Goal: Find contact information: Find contact information

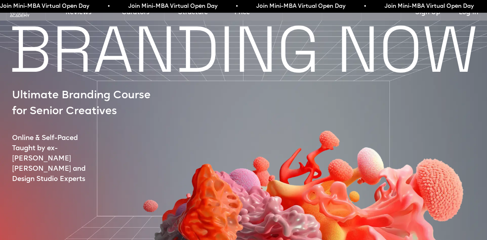
click at [19, 12] on div "Join Mini-MBA Virtual Open Day • Join Mini-MBA Virtual Open Day • Join Mini-MBA…" at bounding box center [243, 6] width 487 height 13
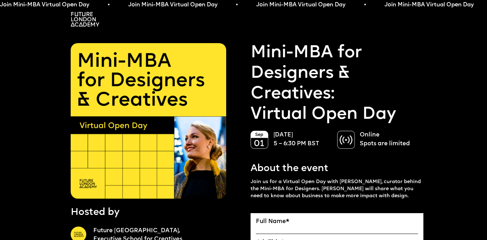
click at [87, 20] on img at bounding box center [85, 19] width 29 height 14
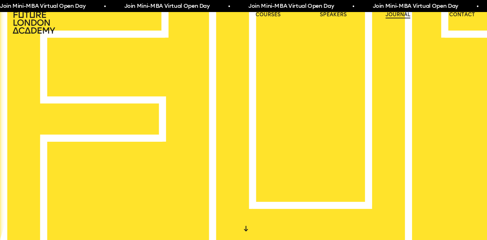
click at [399, 14] on link "journal" at bounding box center [398, 14] width 25 height 7
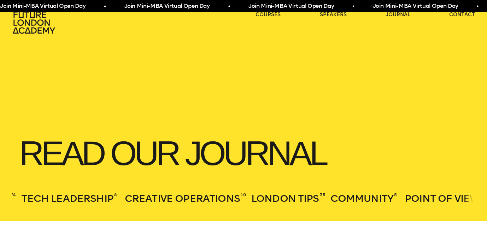
click at [337, 86] on header "Read our journal All 191 Branding 39 Innovation 21 Executive Education 36 UX 19…" at bounding box center [243, 110] width 487 height 221
click at [463, 16] on link "contact" at bounding box center [462, 14] width 26 height 7
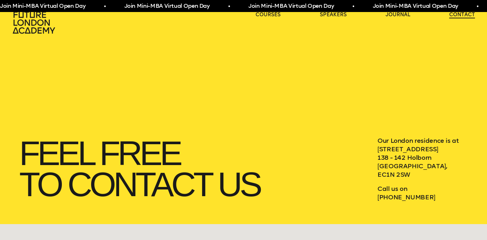
click at [461, 14] on link "contact" at bounding box center [462, 14] width 26 height 7
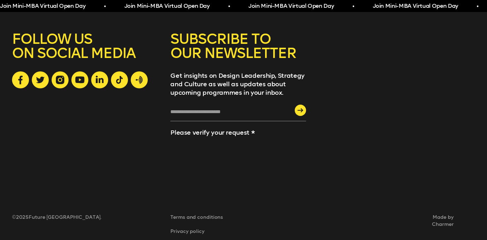
scroll to position [867, 0]
